Goal: Register for event/course

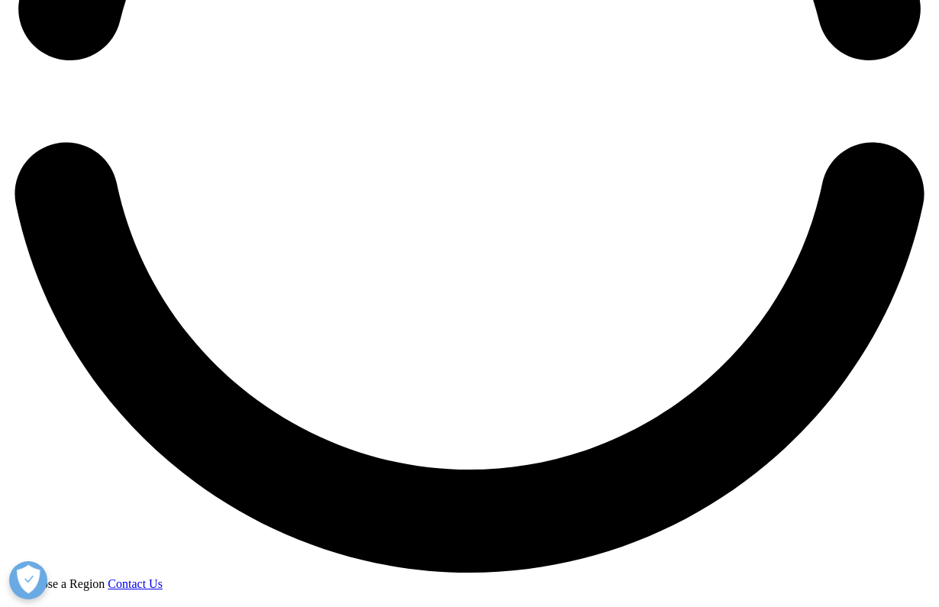
scroll to position [2491, 0]
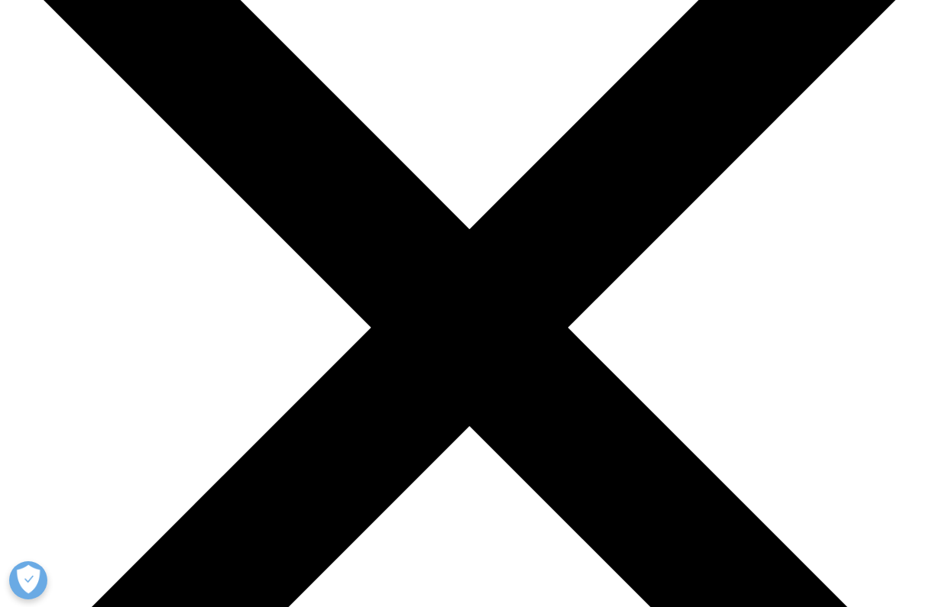
scroll to position [339, 0]
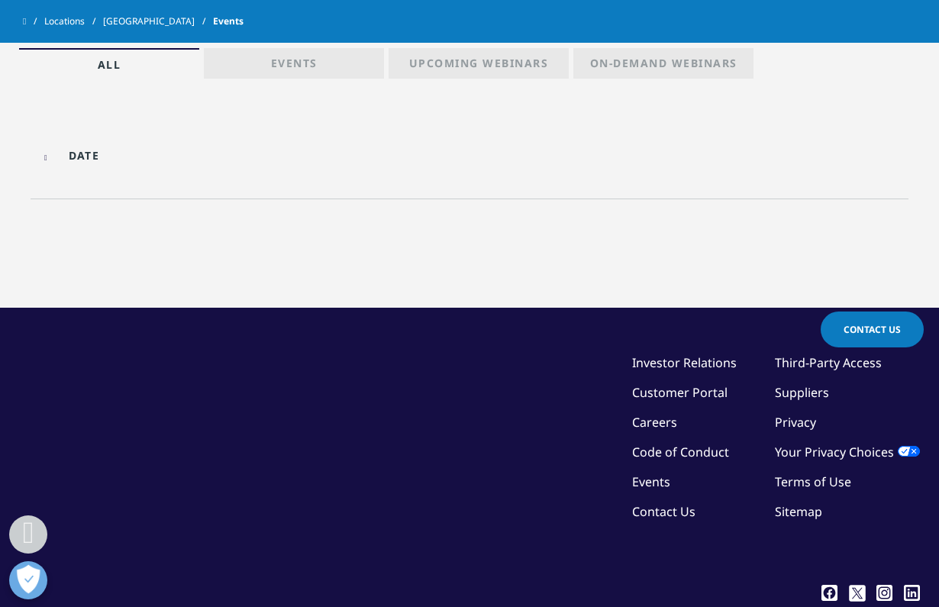
click at [286, 63] on p "Events" at bounding box center [294, 66] width 47 height 21
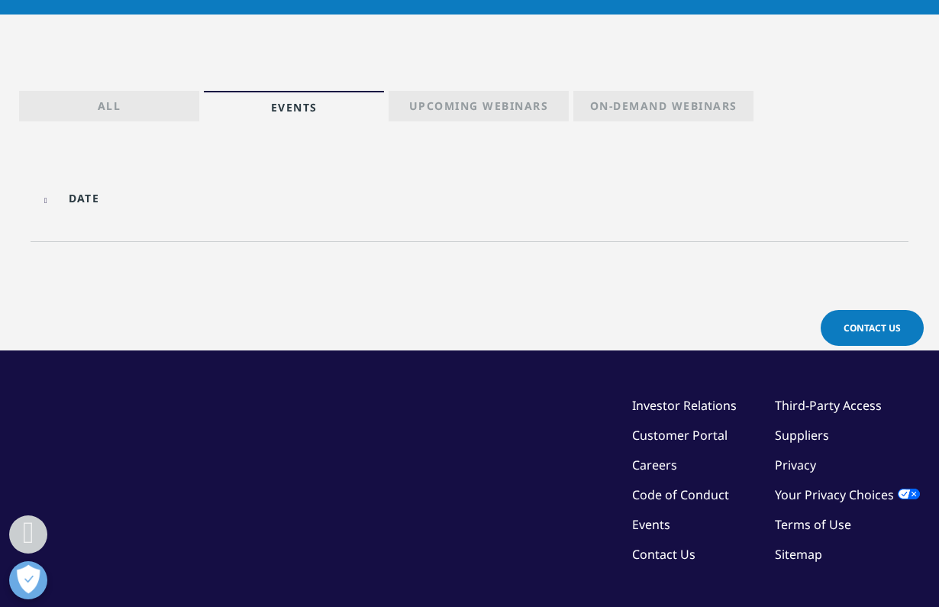
scroll to position [139, 0]
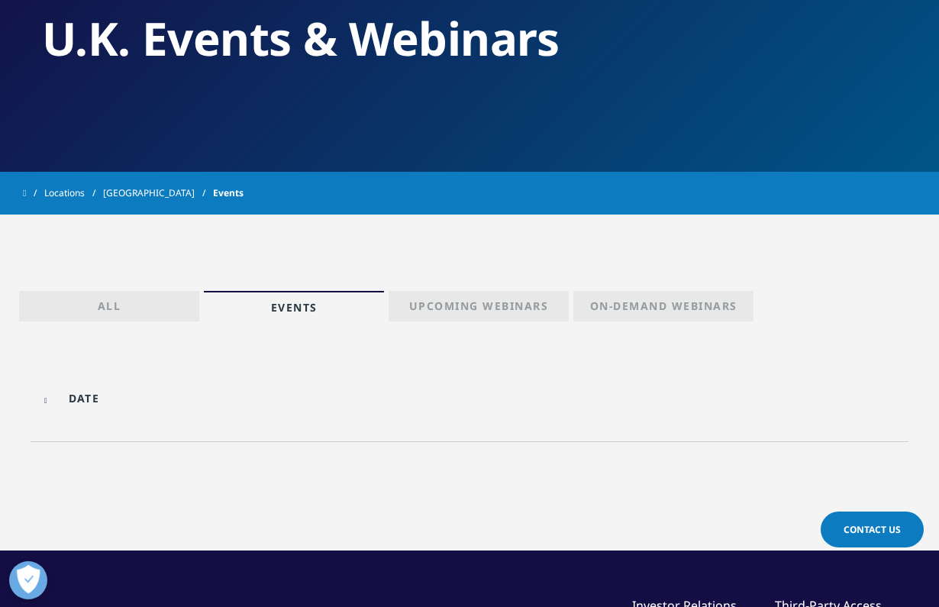
click at [51, 410] on input "text" at bounding box center [140, 398] width 205 height 34
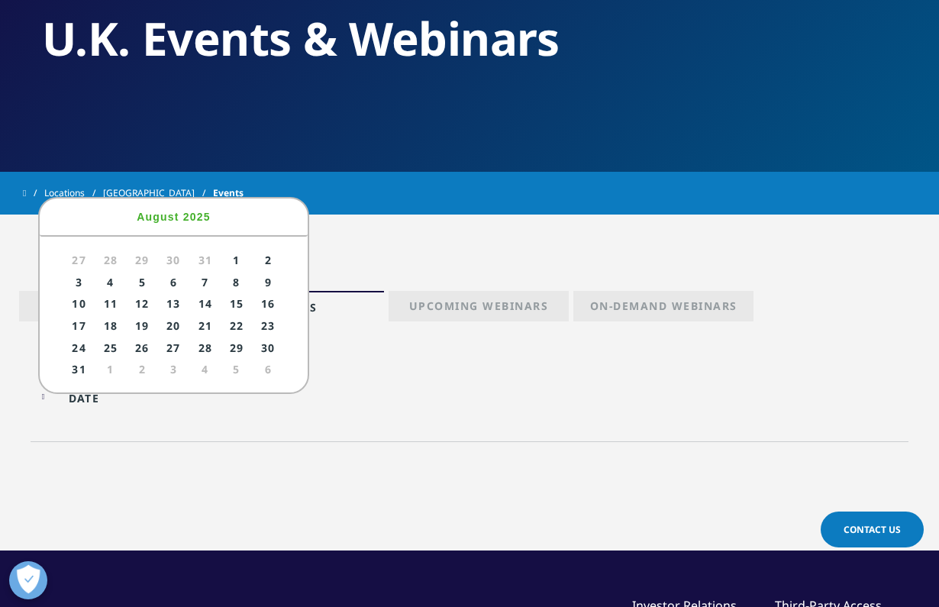
click at [80, 280] on link "3" at bounding box center [79, 282] width 28 height 19
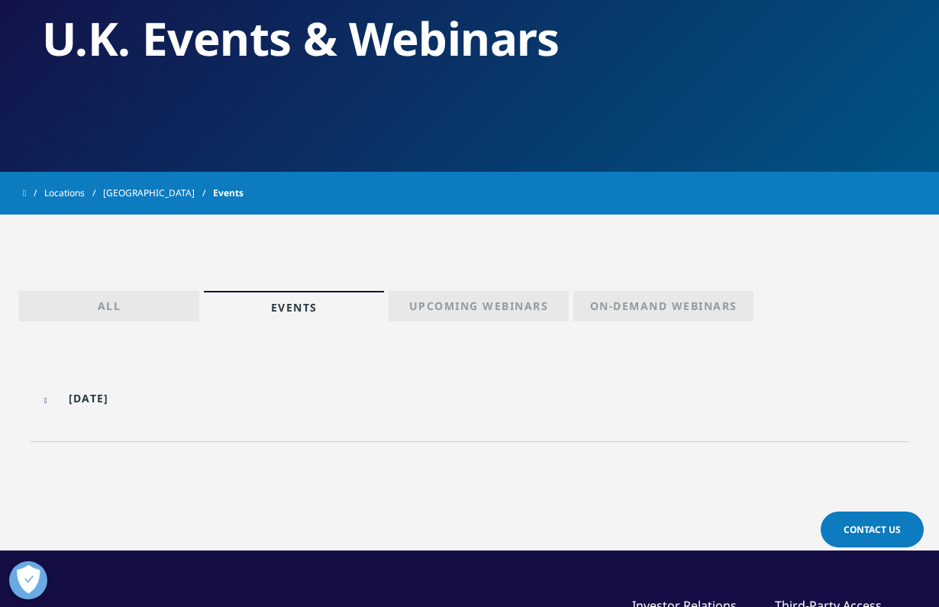
click at [78, 391] on body "Clear Search Loading IQVIA.COM United Kingdom Choose a Region Contact Us" at bounding box center [469, 401] width 939 height 1081
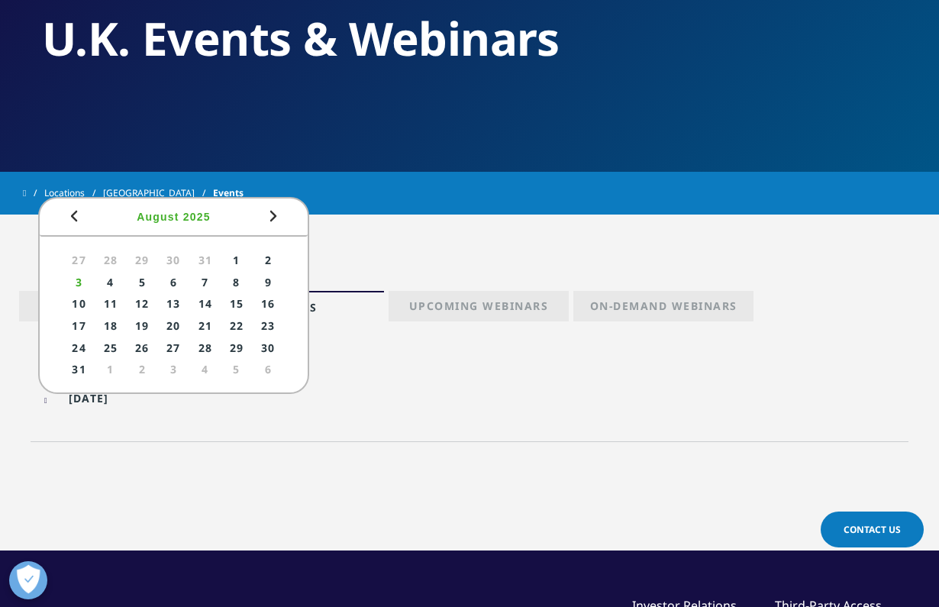
click at [279, 218] on span "Next" at bounding box center [273, 216] width 18 height 18
click at [112, 257] on link "1" at bounding box center [110, 259] width 28 height 19
type input "09/01/2025"
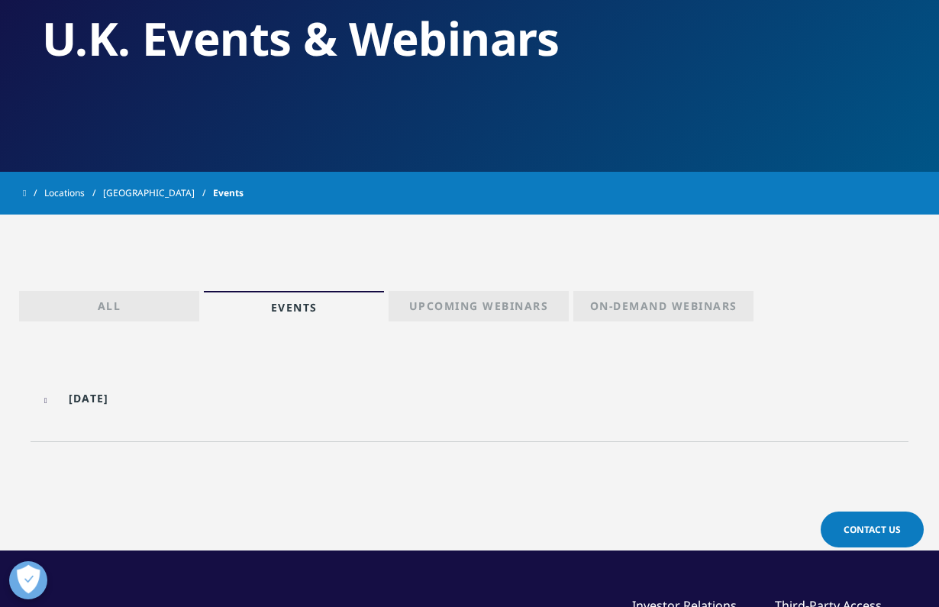
click at [458, 299] on p "Upcoming Webinars" at bounding box center [479, 309] width 140 height 21
click at [684, 311] on p "On-Demand Webinars" at bounding box center [663, 309] width 147 height 21
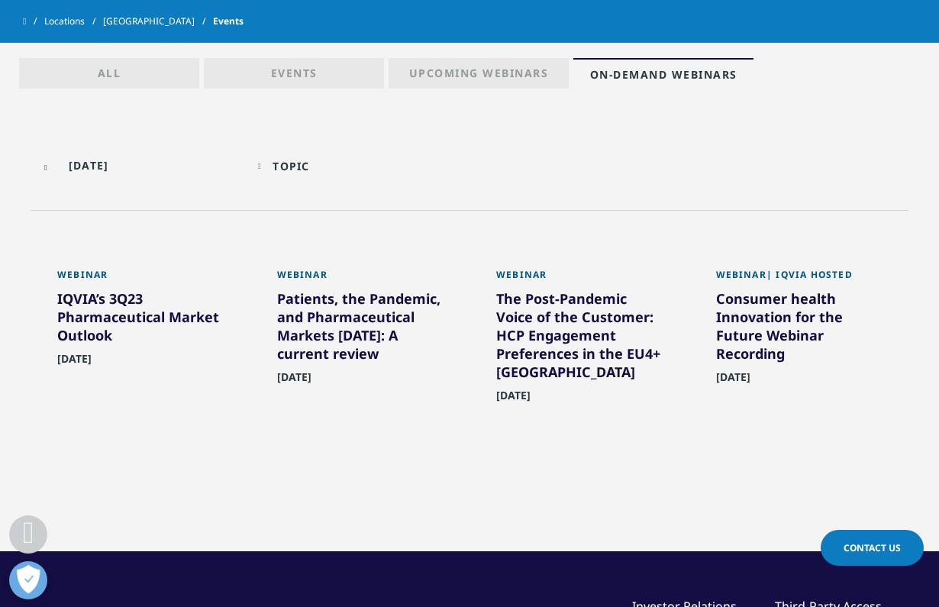
scroll to position [323, 0]
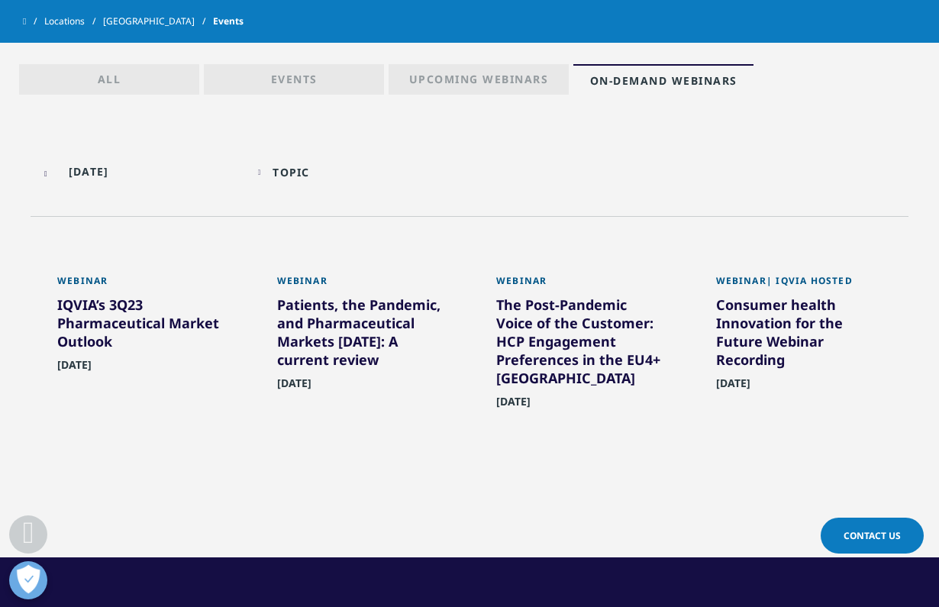
click at [487, 59] on div "All Events Upcoming Webinars On-Demand Webinars" at bounding box center [469, 60] width 901 height 69
click at [486, 77] on p "Upcoming Webinars" at bounding box center [479, 82] width 140 height 21
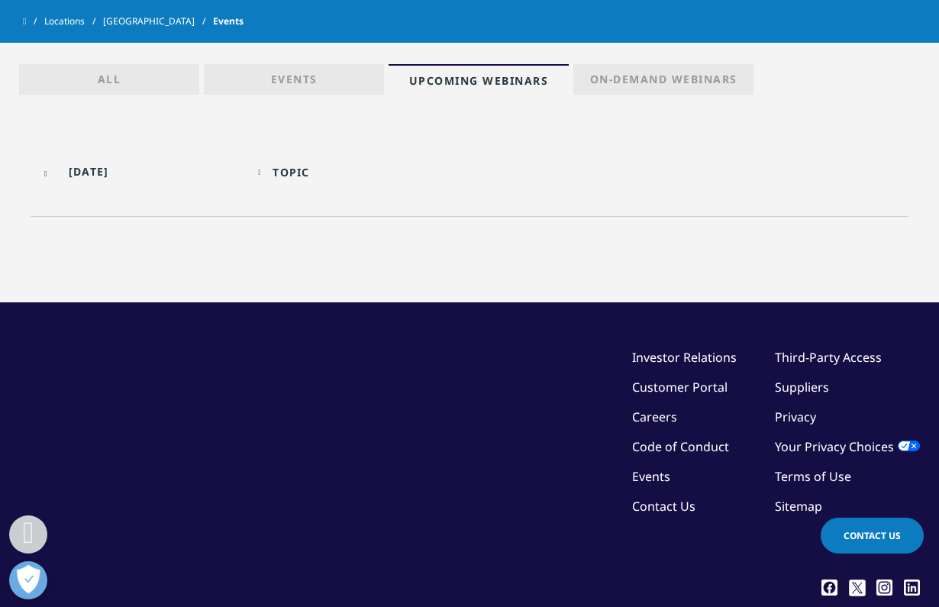
scroll to position [139, 0]
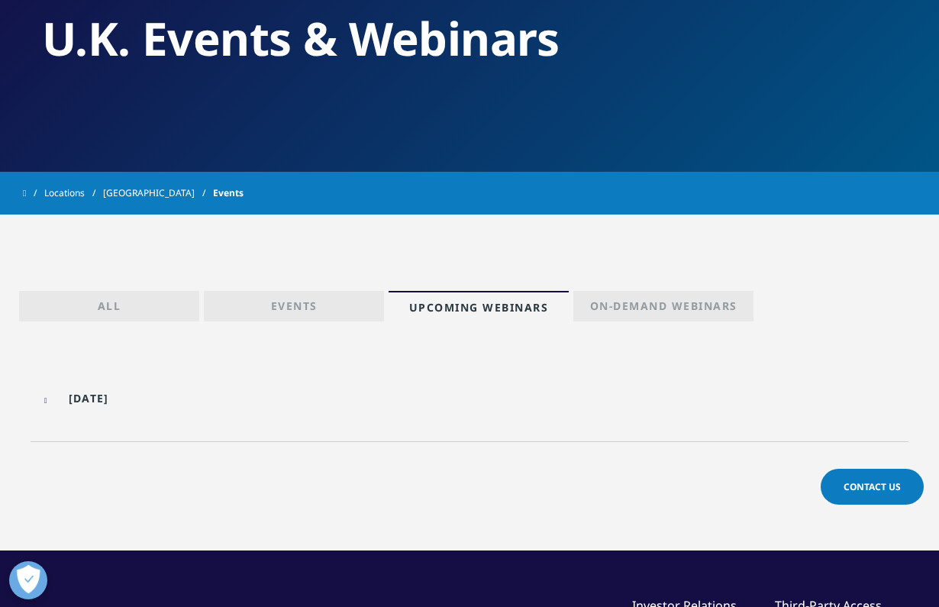
click at [670, 311] on p "On-Demand Webinars" at bounding box center [663, 309] width 147 height 21
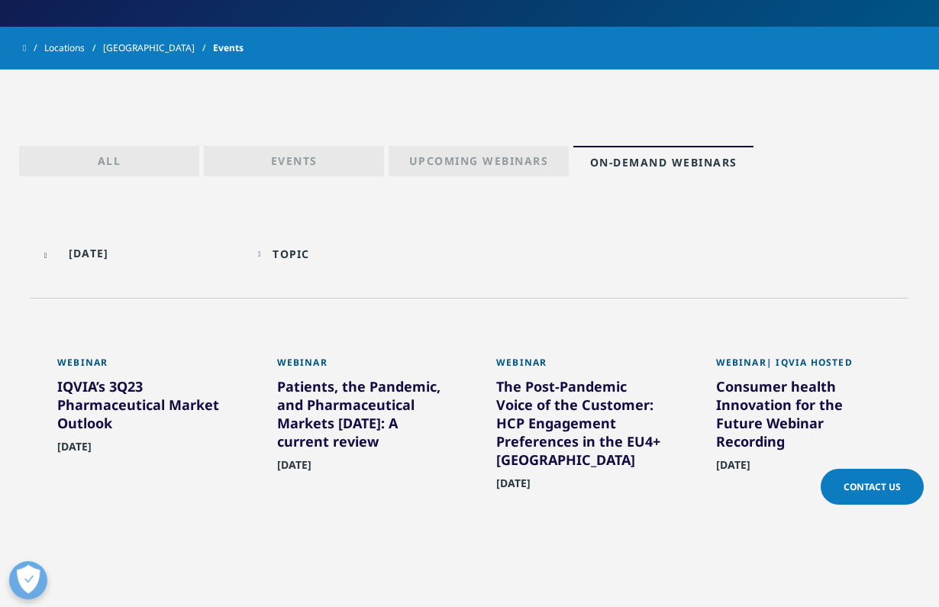
scroll to position [413, 0]
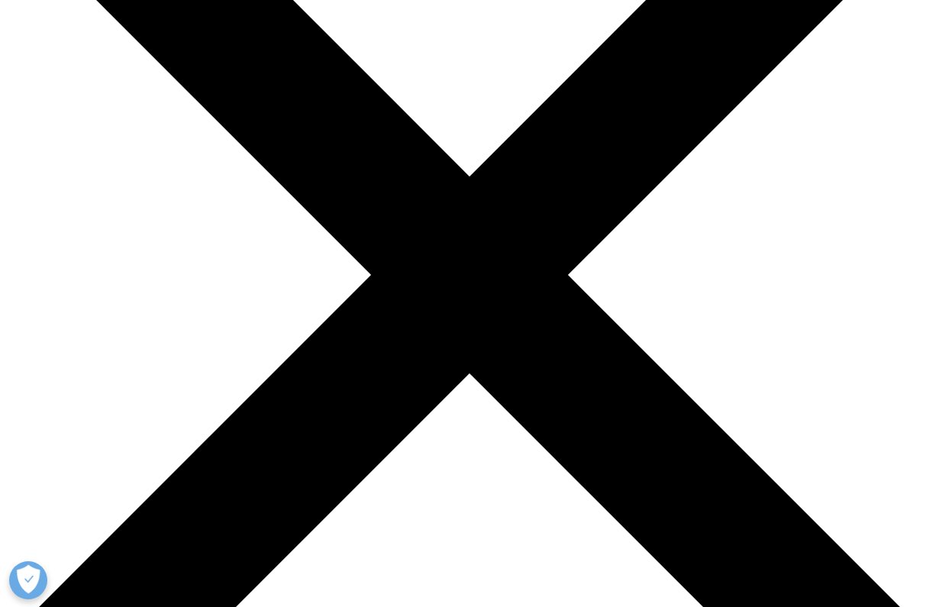
scroll to position [585, 0]
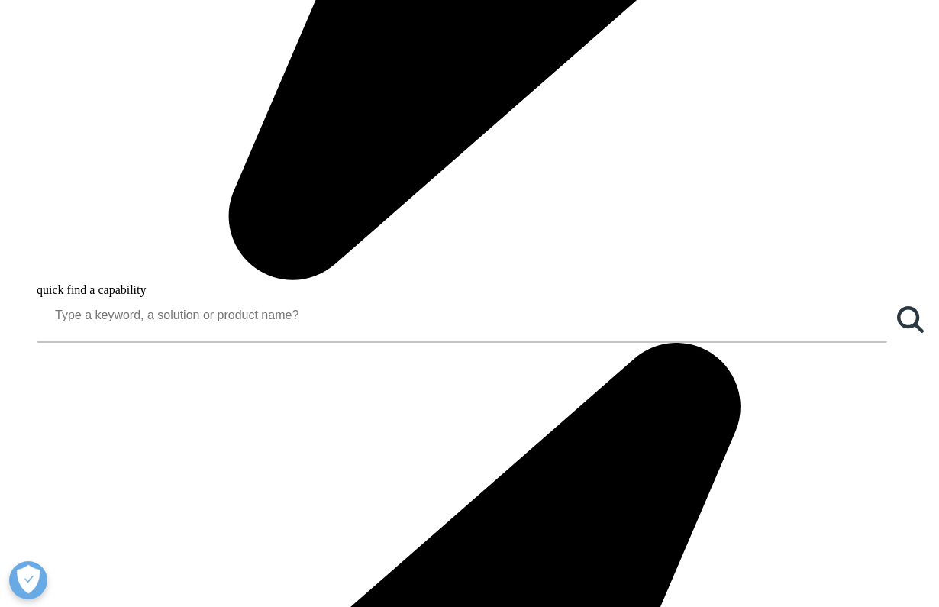
scroll to position [1255, 0]
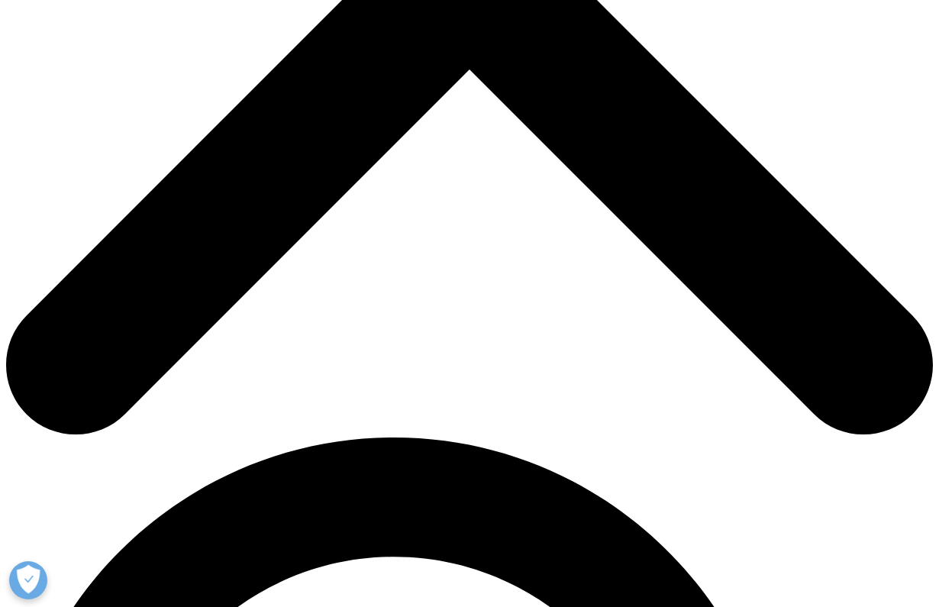
scroll to position [515, 0]
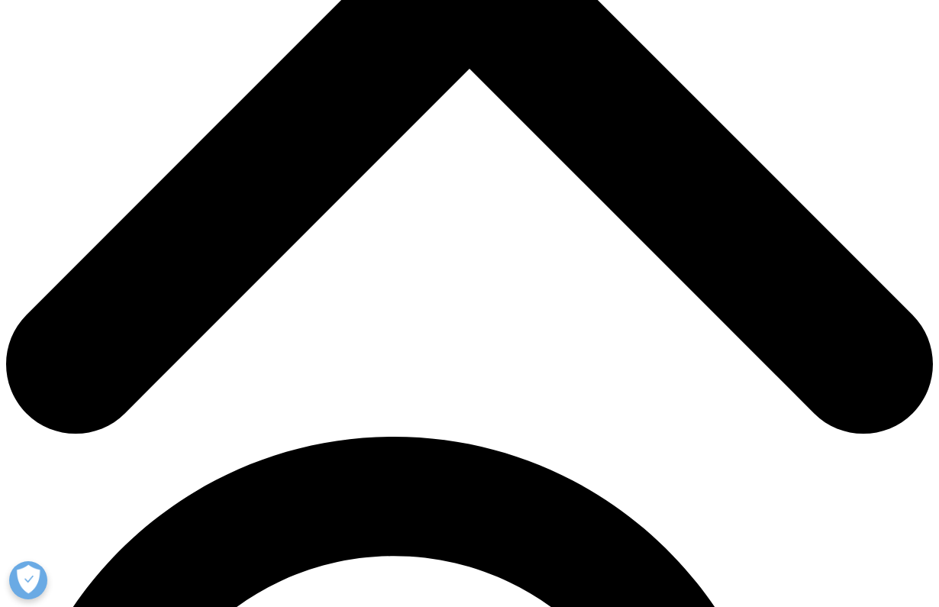
drag, startPoint x: 524, startPoint y: 502, endPoint x: 755, endPoint y: 502, distance: 231.3
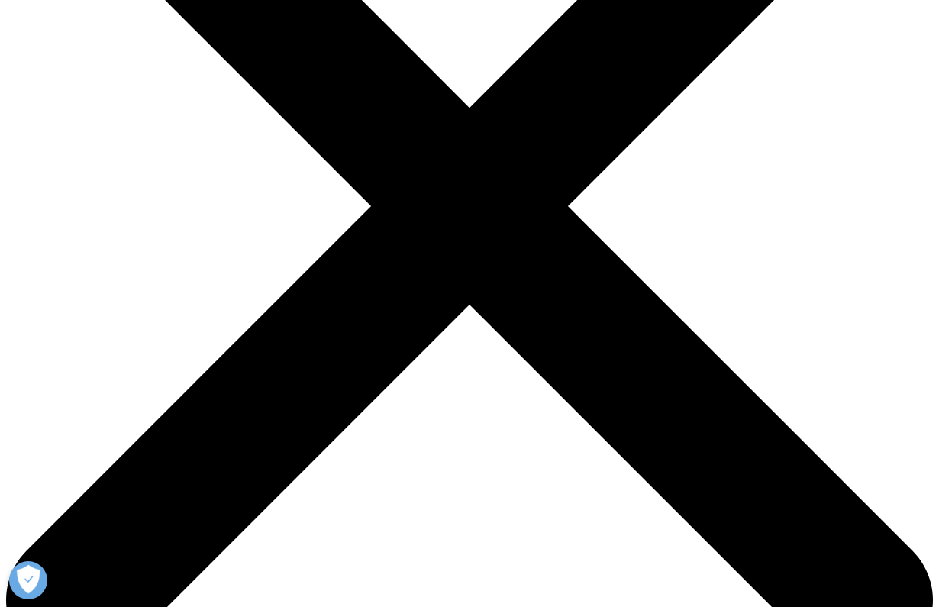
scroll to position [405, 0]
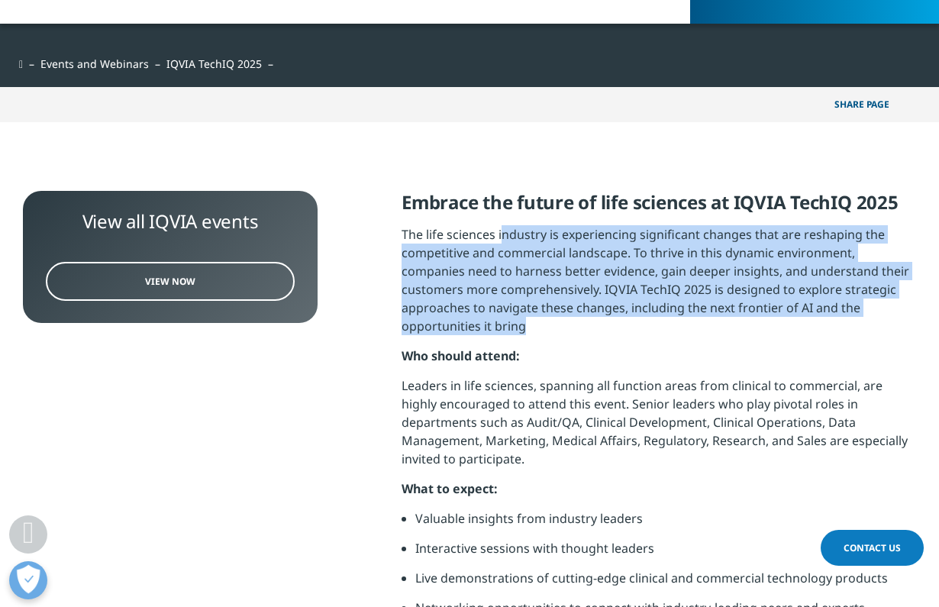
drag, startPoint x: 500, startPoint y: 241, endPoint x: 596, endPoint y: 323, distance: 125.6
click at [596, 323] on p "The life sciences industry is experiencing significant changes that are reshapi…" at bounding box center [659, 285] width 515 height 121
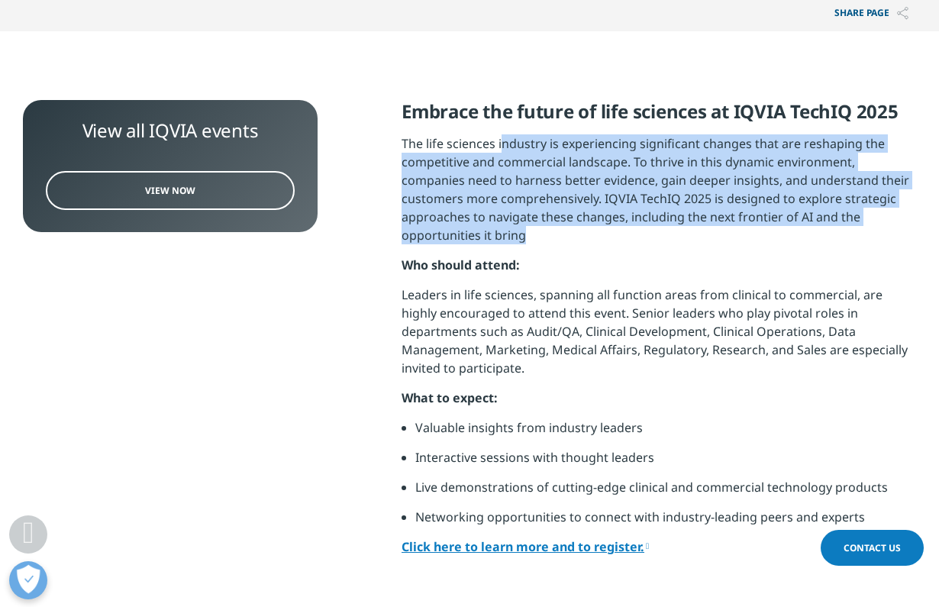
scroll to position [510, 0]
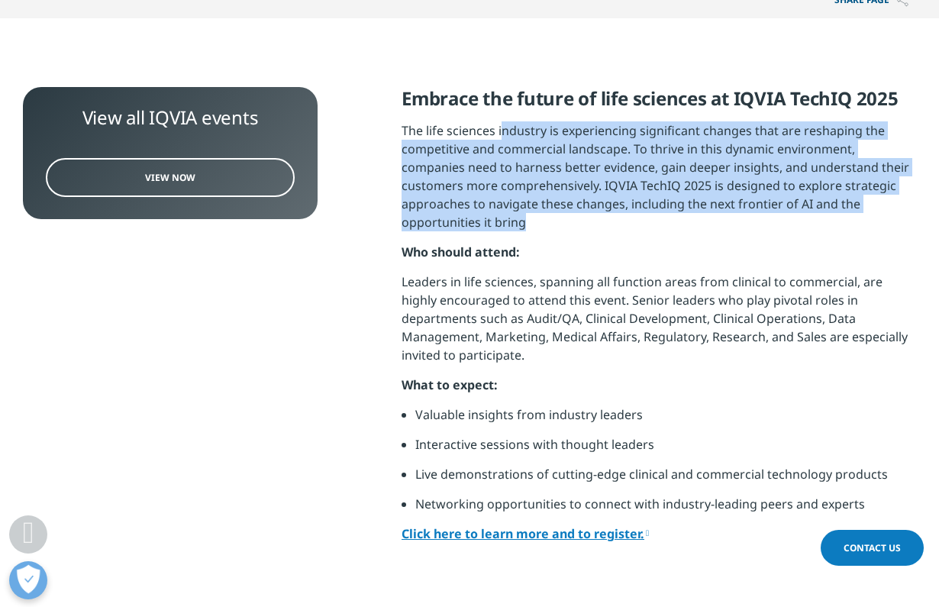
click at [557, 270] on p "Who should attend:" at bounding box center [659, 258] width 515 height 30
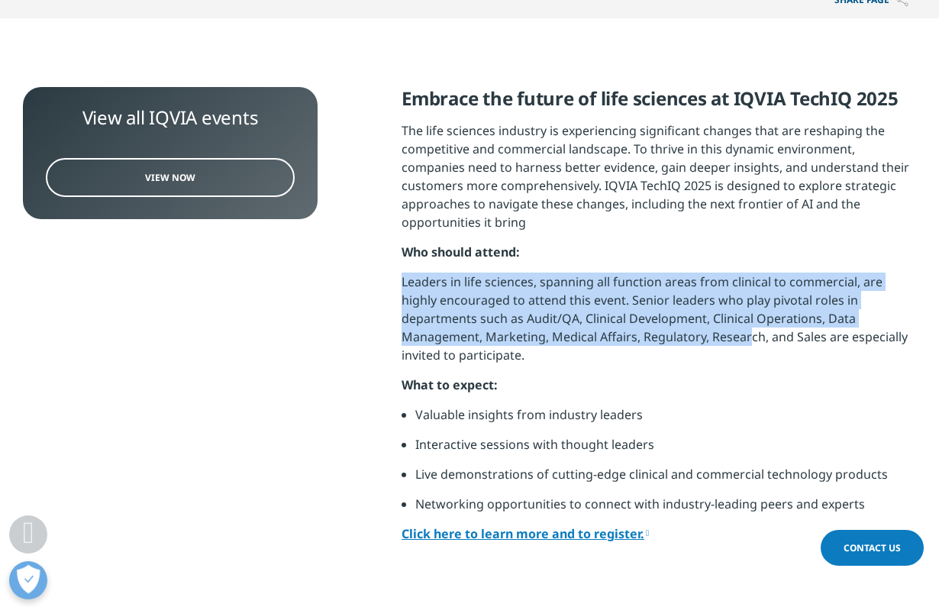
drag, startPoint x: 449, startPoint y: 271, endPoint x: 673, endPoint y: 344, distance: 235.2
click at [673, 344] on div "Embrace the future of life sciences at IQVIA TechIQ 2025 The life sciences indu…" at bounding box center [659, 321] width 515 height 469
click at [635, 350] on p "Leaders in life sciences, spanning all function areas from clinical to commerci…" at bounding box center [659, 324] width 515 height 103
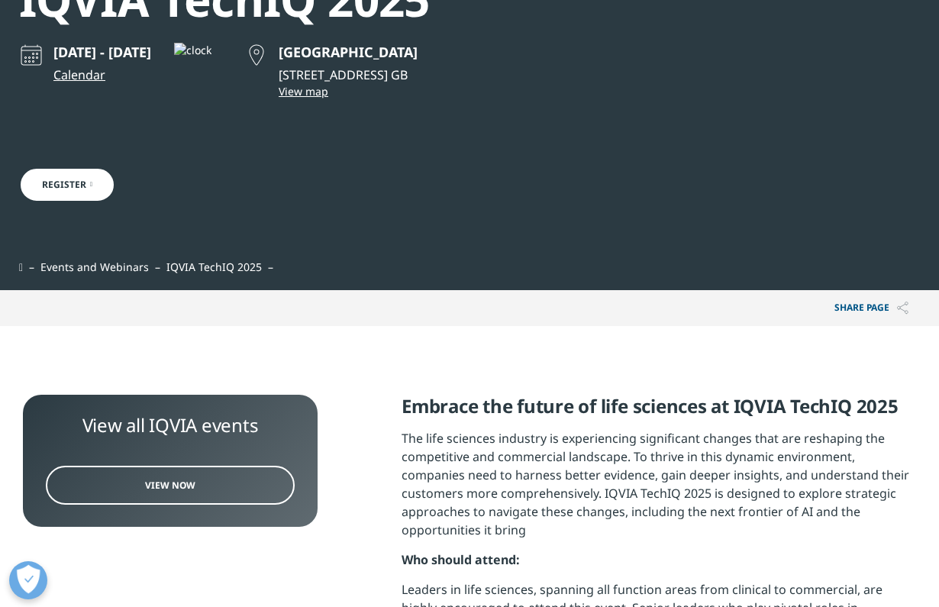
scroll to position [163, 0]
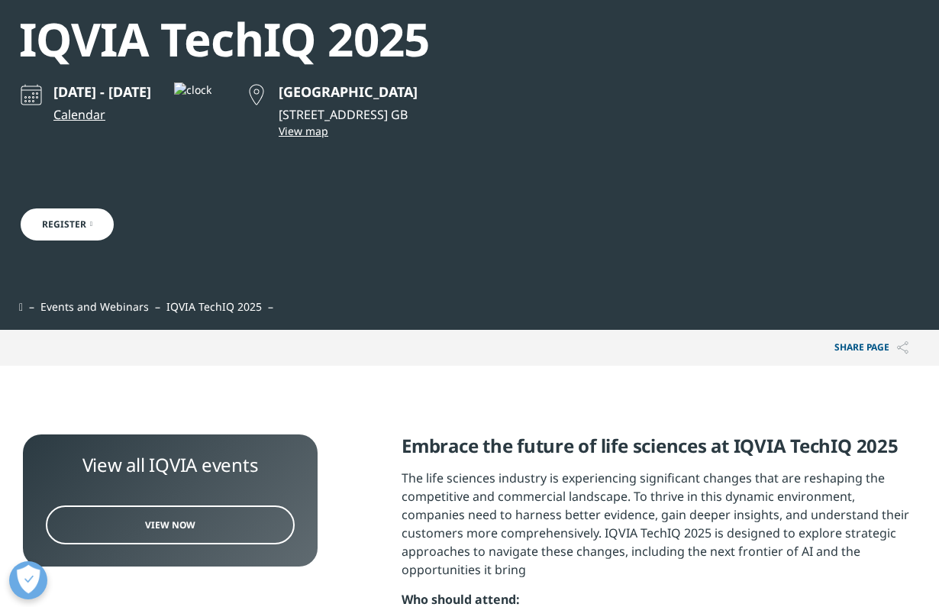
click at [76, 231] on link "Register" at bounding box center [67, 224] width 96 height 35
drag, startPoint x: 482, startPoint y: 115, endPoint x: 518, endPoint y: 114, distance: 35.9
click at [418, 114] on p "[STREET_ADDRESS] GB" at bounding box center [348, 114] width 139 height 18
copy p "W2 1JU"
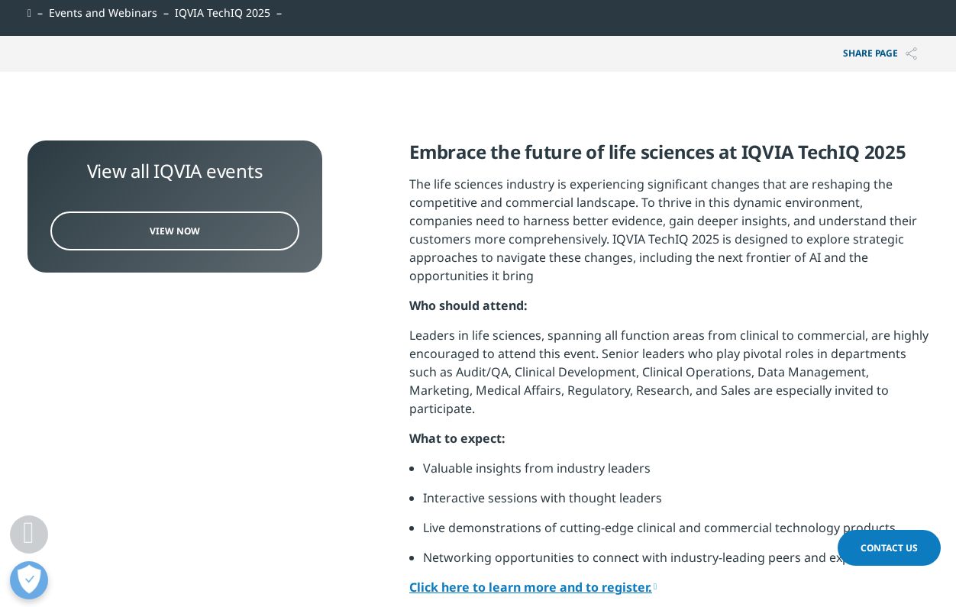
scroll to position [475, 0]
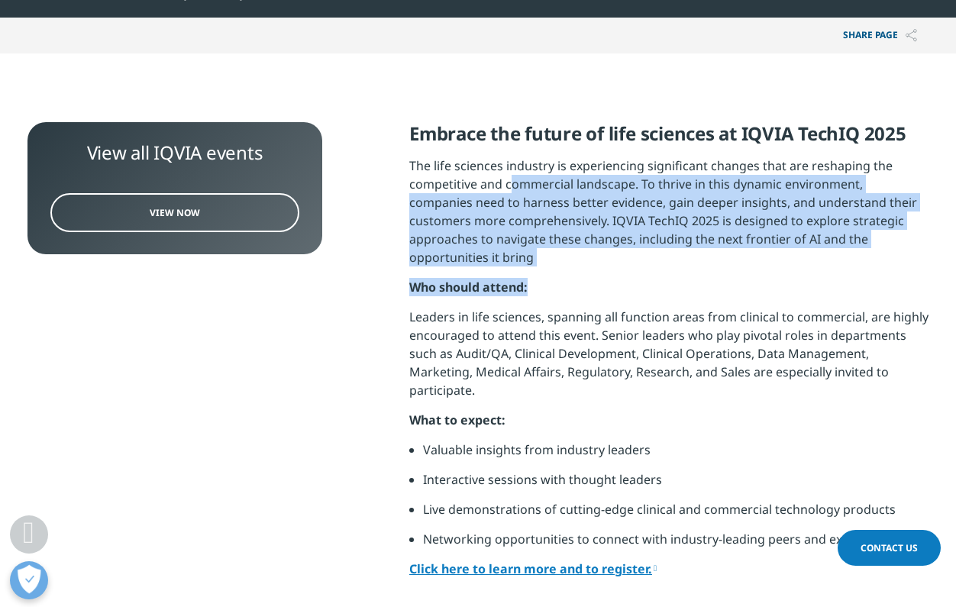
drag, startPoint x: 512, startPoint y: 186, endPoint x: 754, endPoint y: 280, distance: 259.2
click at [754, 280] on div "Embrace the future of life sciences at IQVIA TechIQ 2025 The life sciences indu…" at bounding box center [668, 356] width 519 height 469
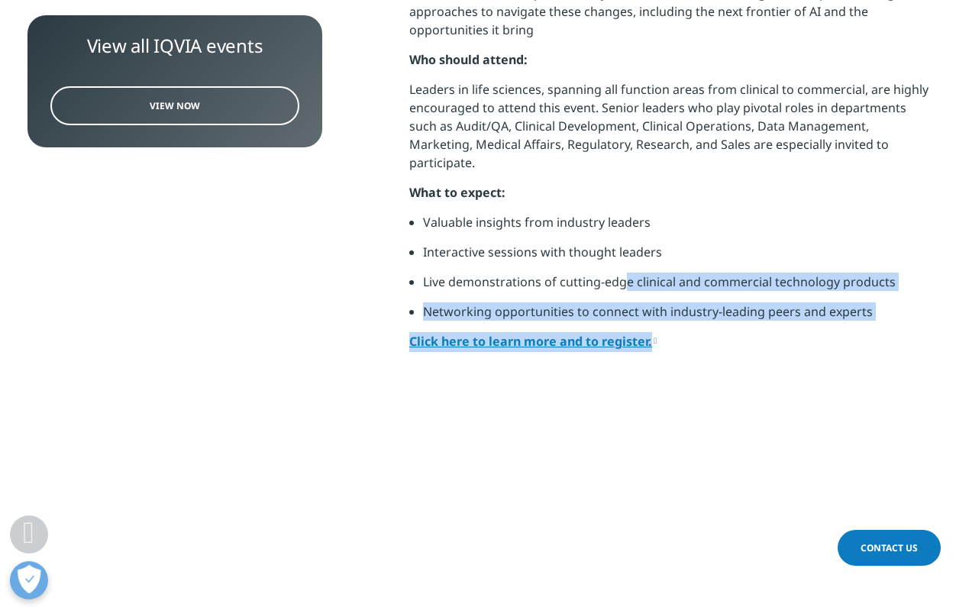
drag, startPoint x: 622, startPoint y: 263, endPoint x: 817, endPoint y: 328, distance: 206.2
click at [816, 328] on div "Embrace the future of life sciences at IQVIA TechIQ 2025 The life sciences indu…" at bounding box center [668, 129] width 519 height 469
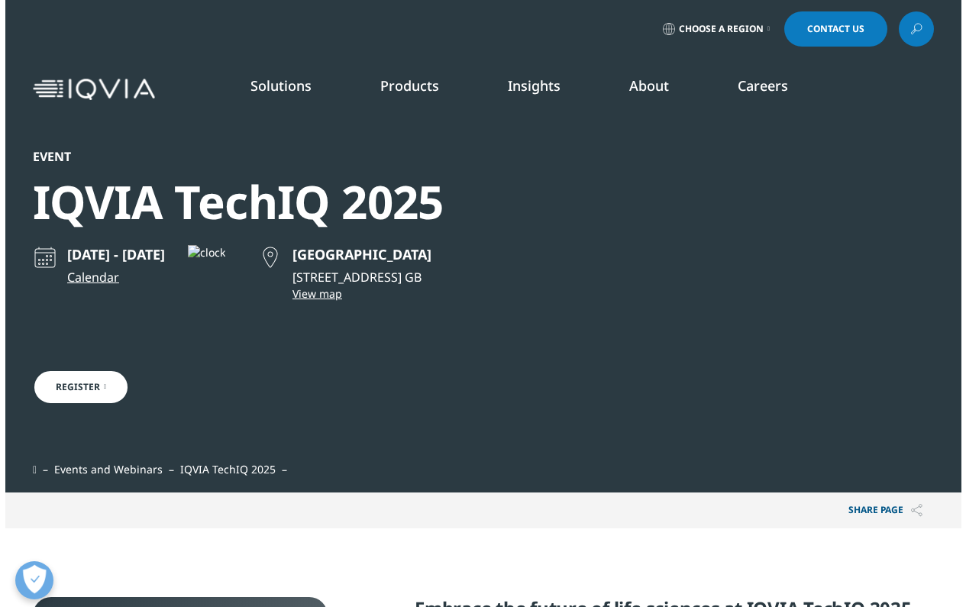
scroll to position [367, 0]
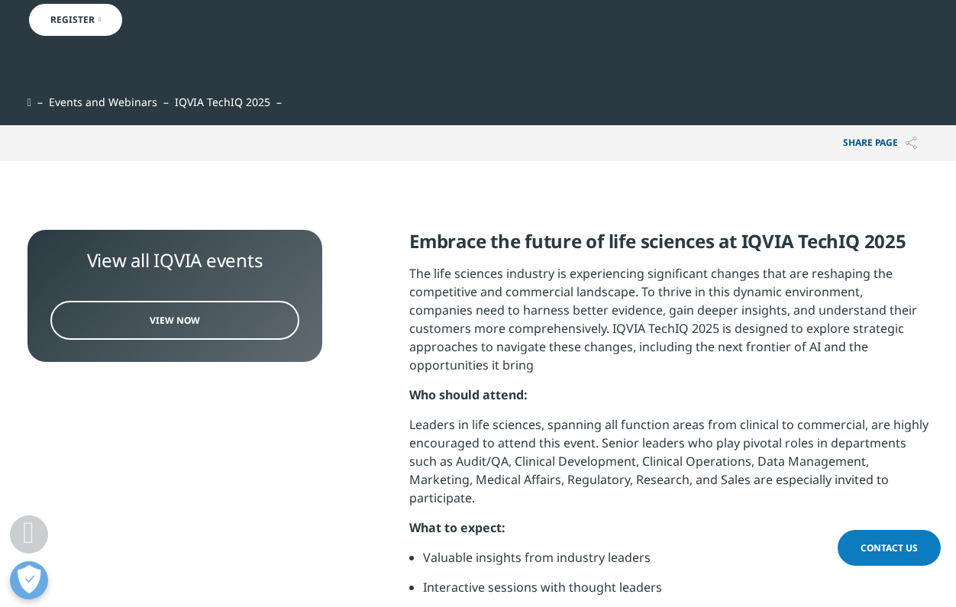
click at [608, 293] on p "The life sciences industry is experiencing significant changes that are reshapi…" at bounding box center [668, 324] width 519 height 121
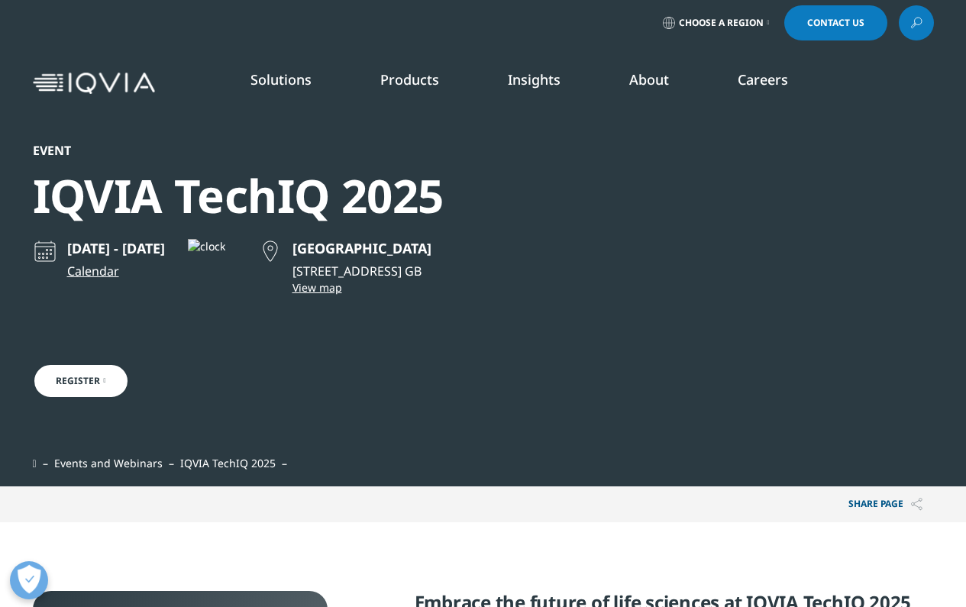
scroll to position [7, 0]
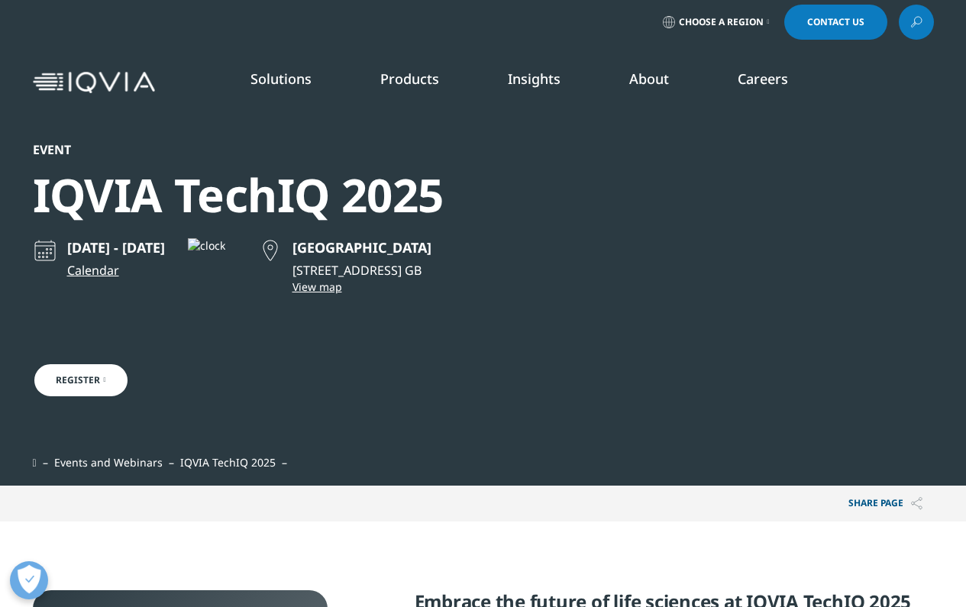
click at [642, 518] on div "Share PAGE Copy Link email facebook twitter linkedin wechat xing" at bounding box center [483, 504] width 901 height 36
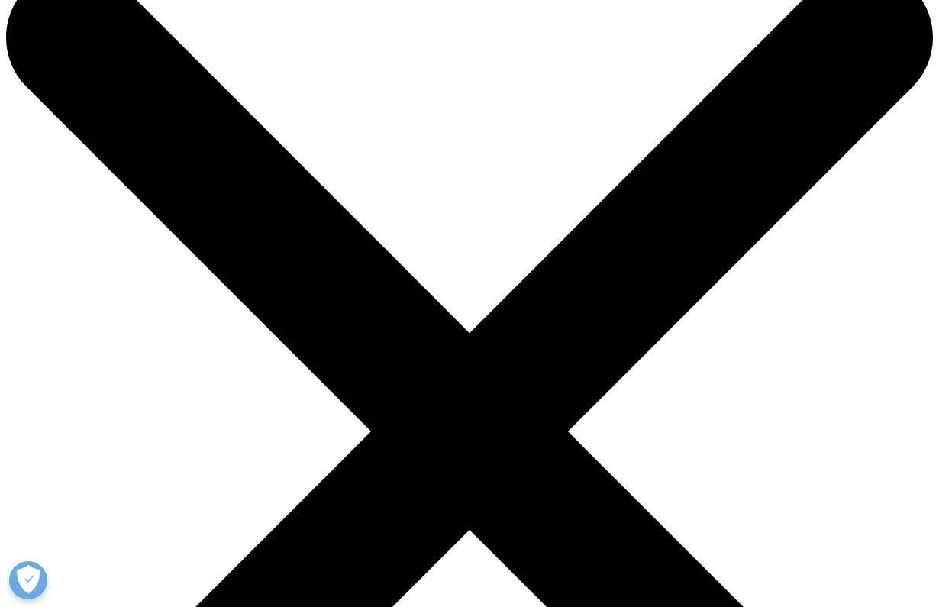
scroll to position [53, 0]
